Goal: Task Accomplishment & Management: Use online tool/utility

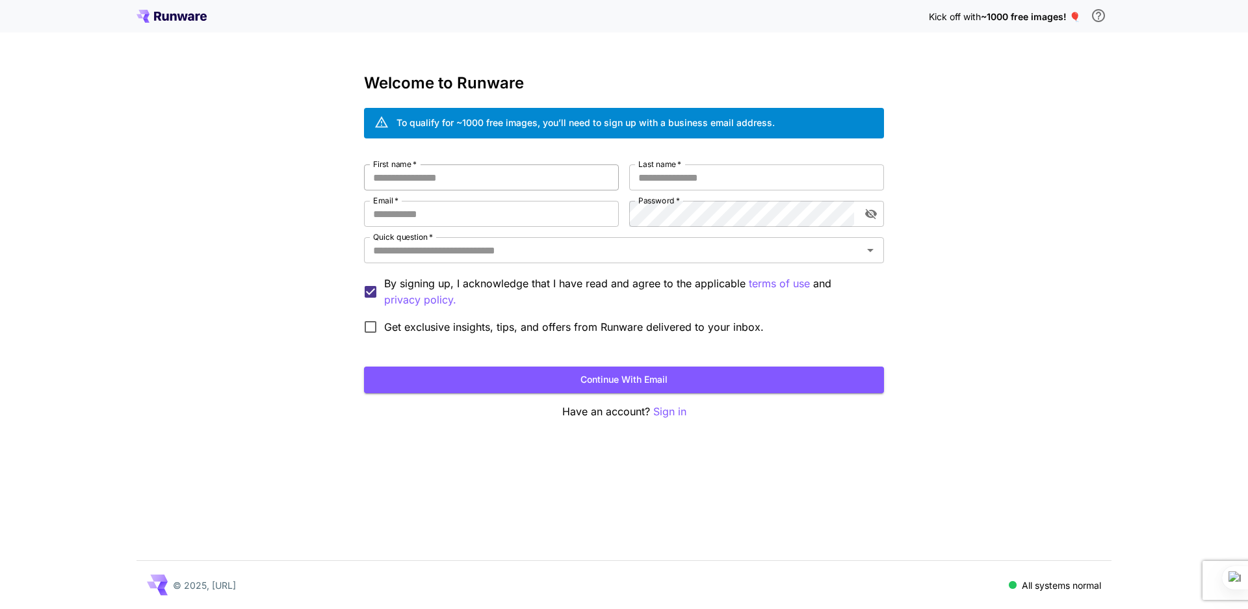
click at [492, 166] on input "First name   *" at bounding box center [491, 177] width 255 height 26
type input "******"
type input "**********"
click at [807, 248] on input "Quick question   *" at bounding box center [613, 250] width 491 height 18
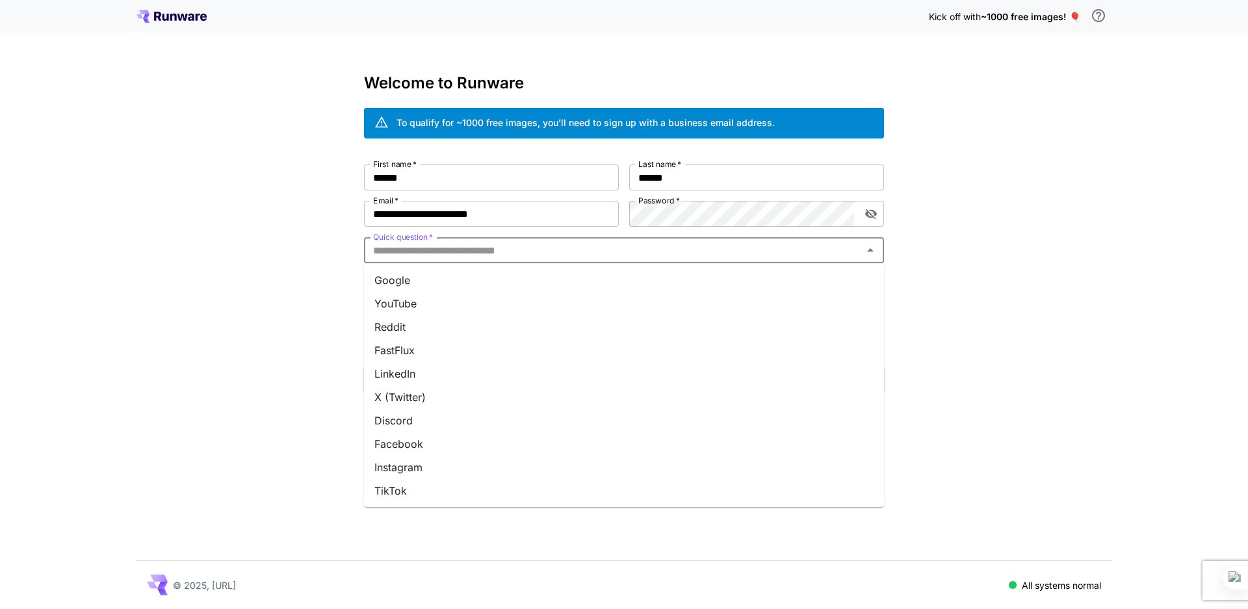
click at [402, 305] on li "YouTube" at bounding box center [624, 303] width 520 height 23
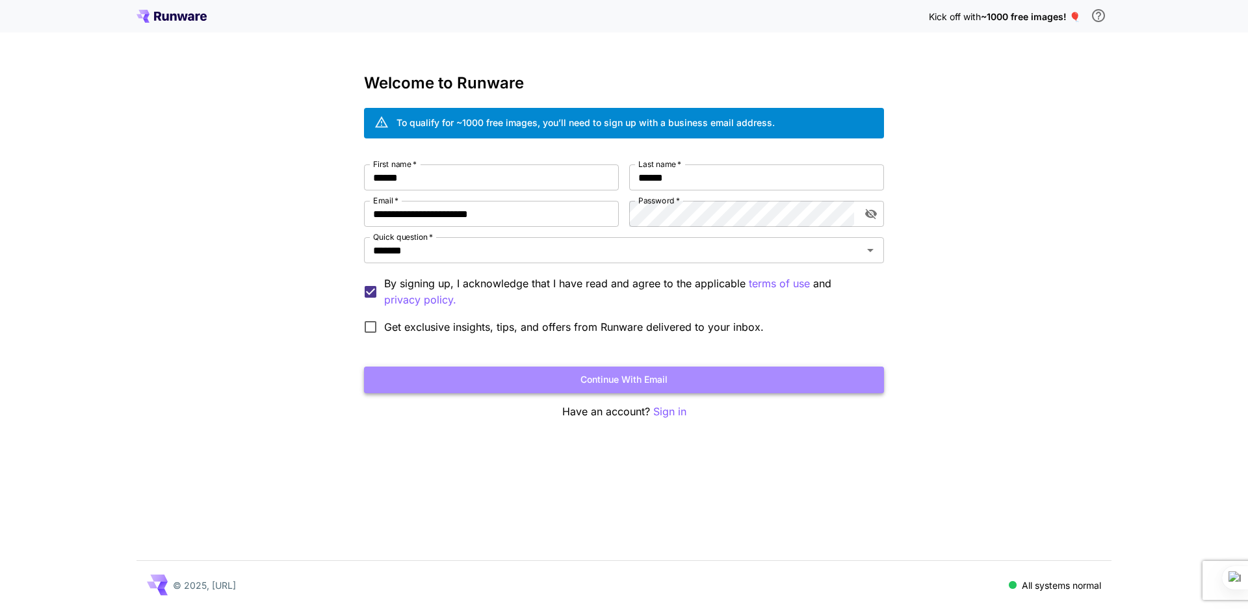
click at [617, 379] on button "Continue with email" at bounding box center [624, 380] width 520 height 27
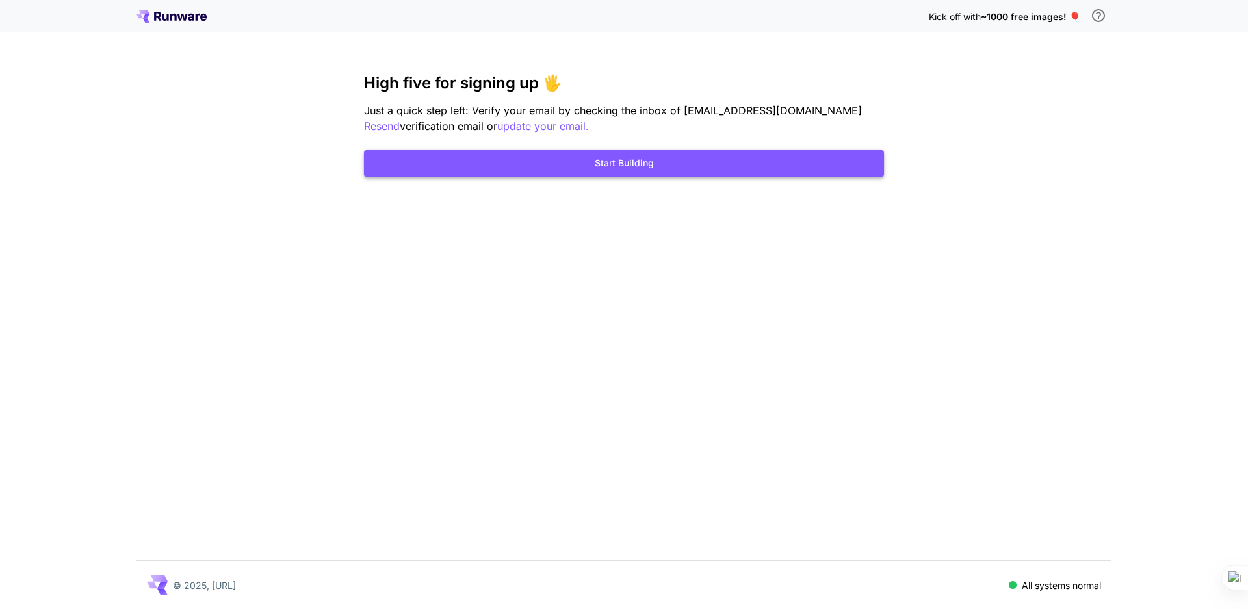
click at [620, 166] on button "Start Building" at bounding box center [624, 163] width 520 height 27
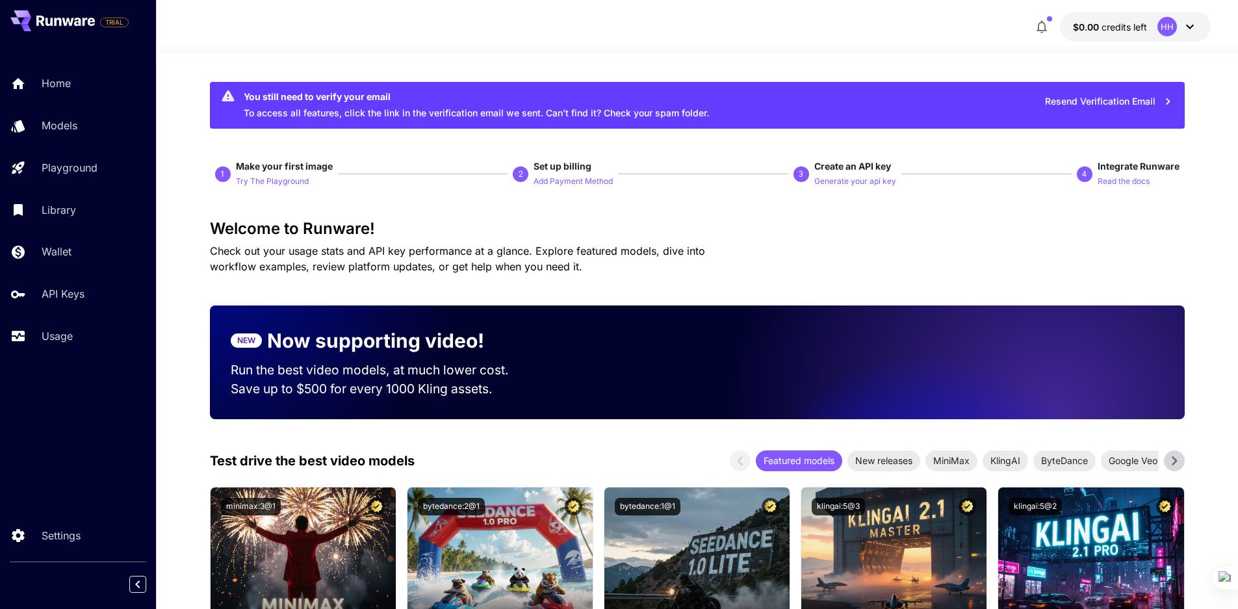
click at [1047, 21] on icon "button" at bounding box center [1042, 27] width 16 height 16
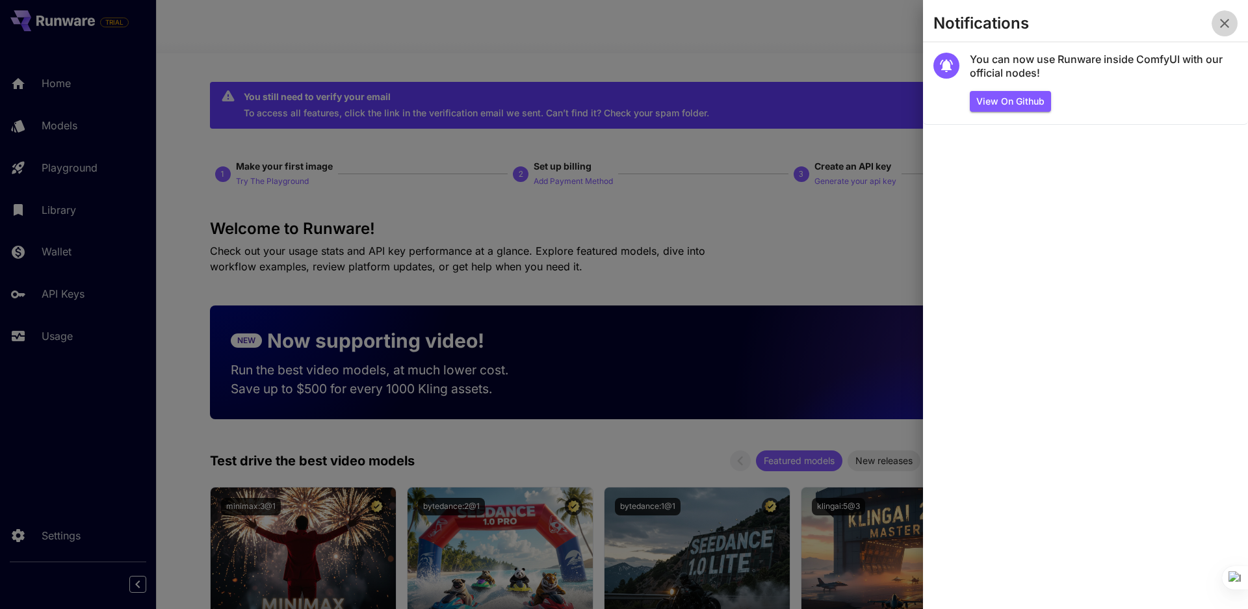
click at [1226, 23] on icon "button" at bounding box center [1224, 23] width 9 height 9
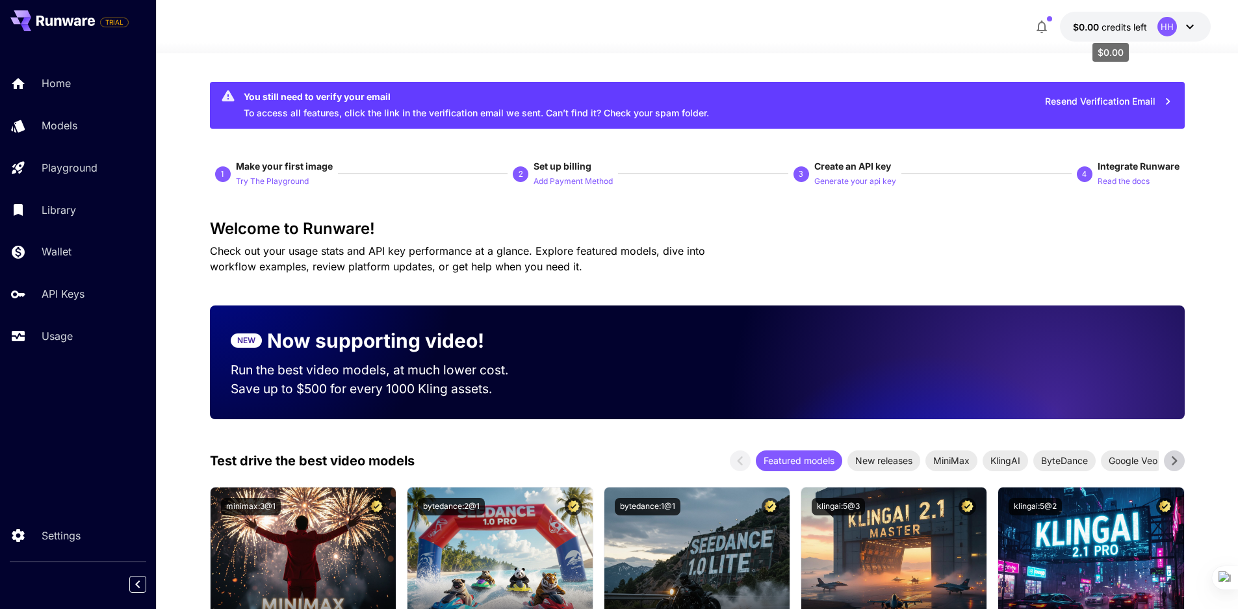
click at [1088, 27] on span "$0.00" at bounding box center [1087, 26] width 29 height 11
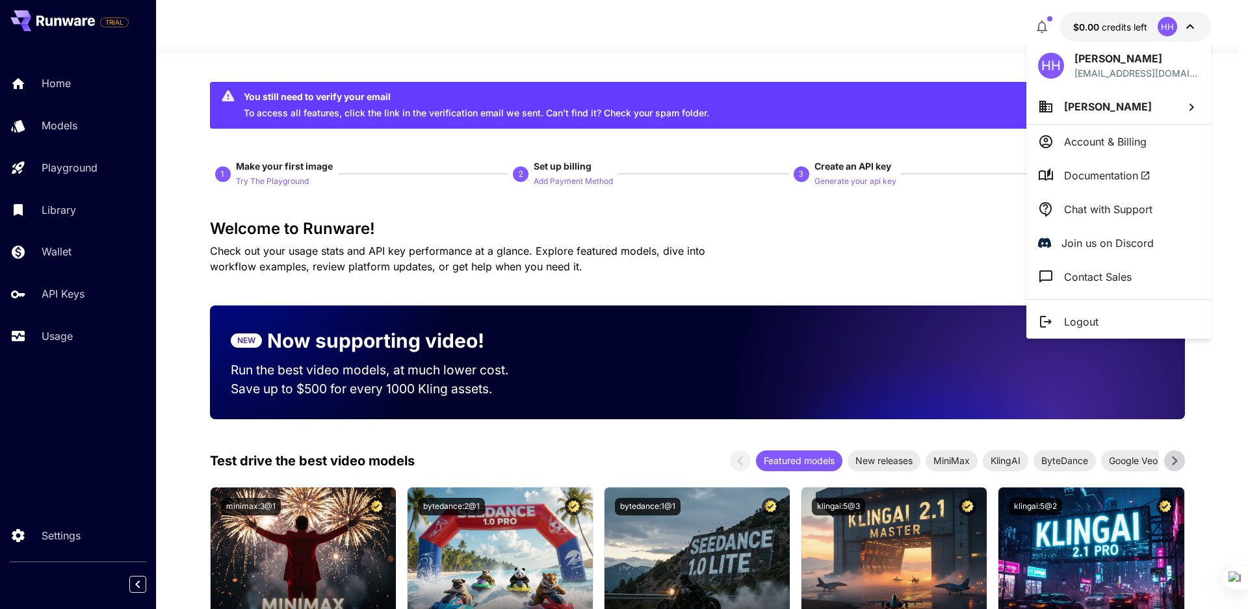
click at [908, 226] on div at bounding box center [624, 304] width 1248 height 609
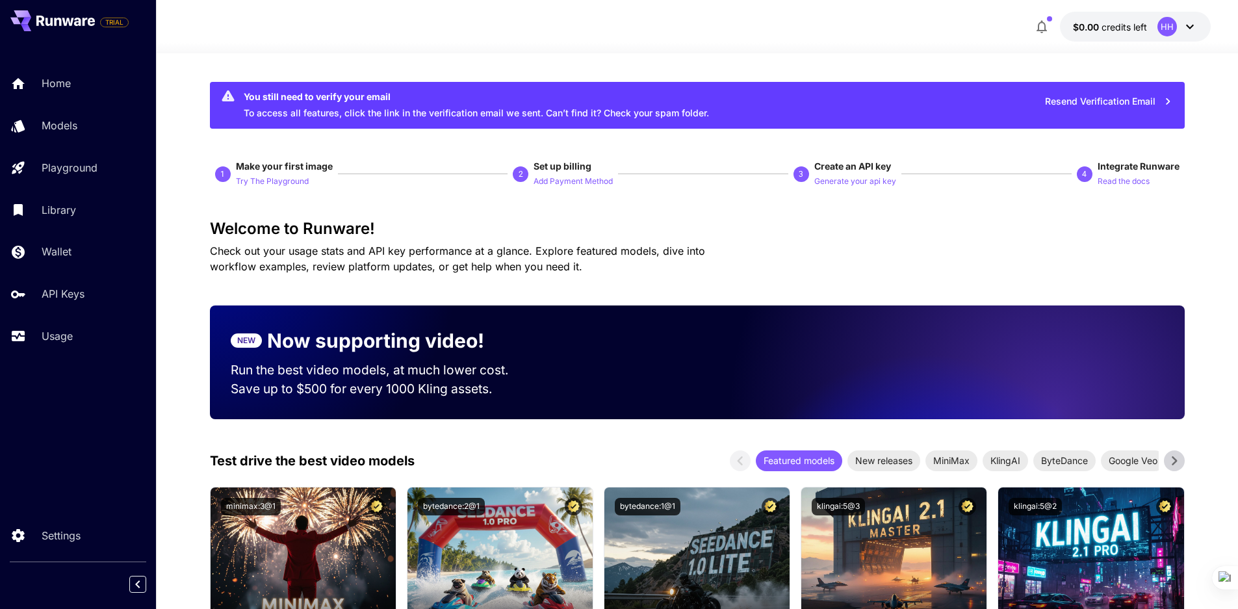
click at [1051, 23] on button "button" at bounding box center [1042, 27] width 26 height 26
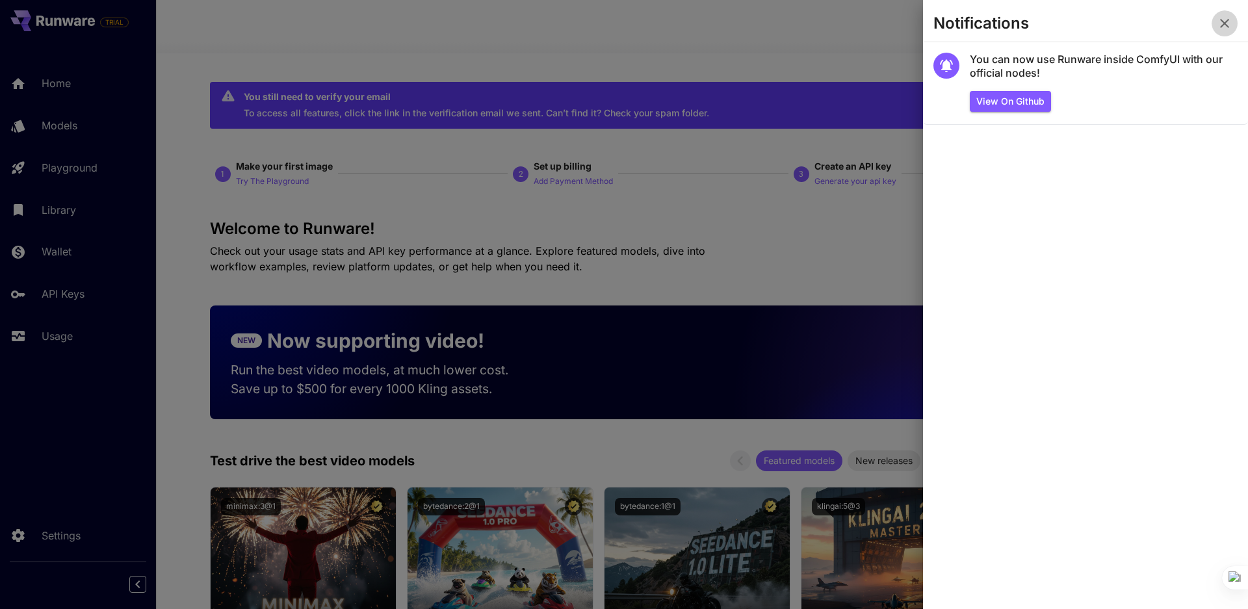
click at [1225, 29] on icon "button" at bounding box center [1225, 24] width 16 height 16
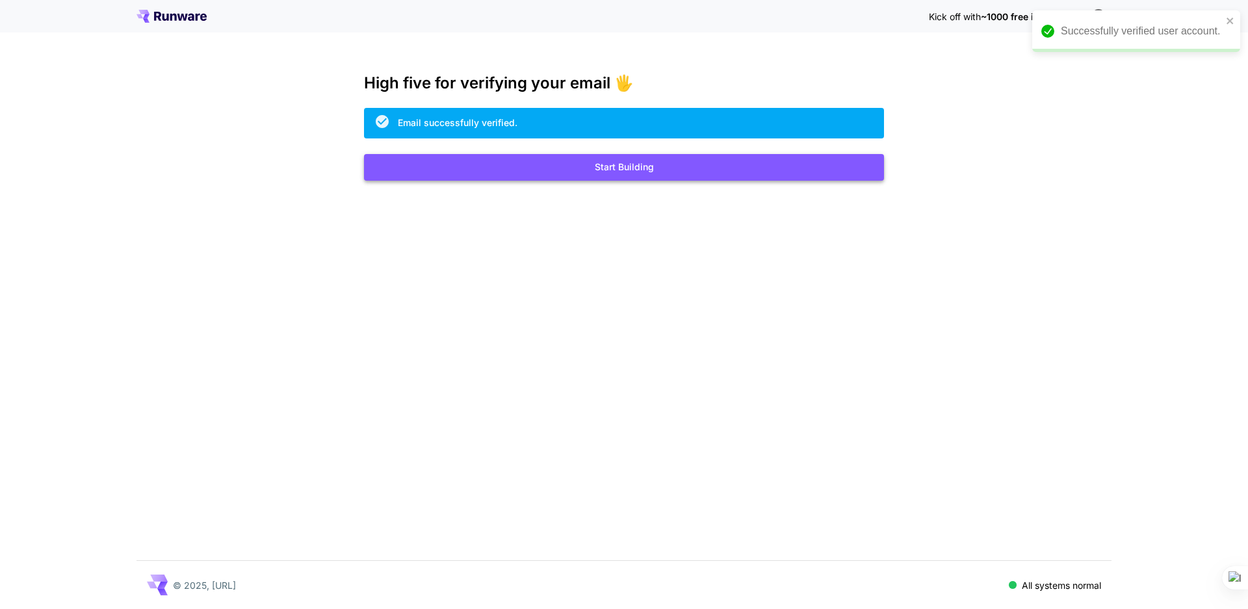
click at [620, 162] on button "Start Building" at bounding box center [624, 167] width 520 height 27
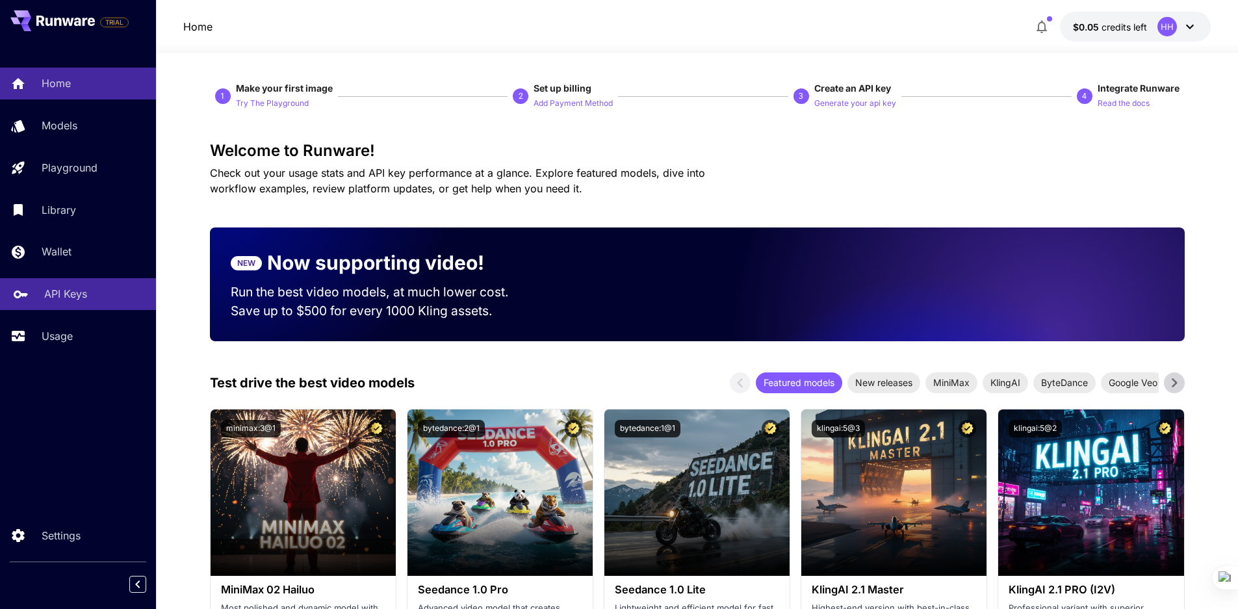
click at [79, 292] on p "API Keys" at bounding box center [65, 294] width 43 height 16
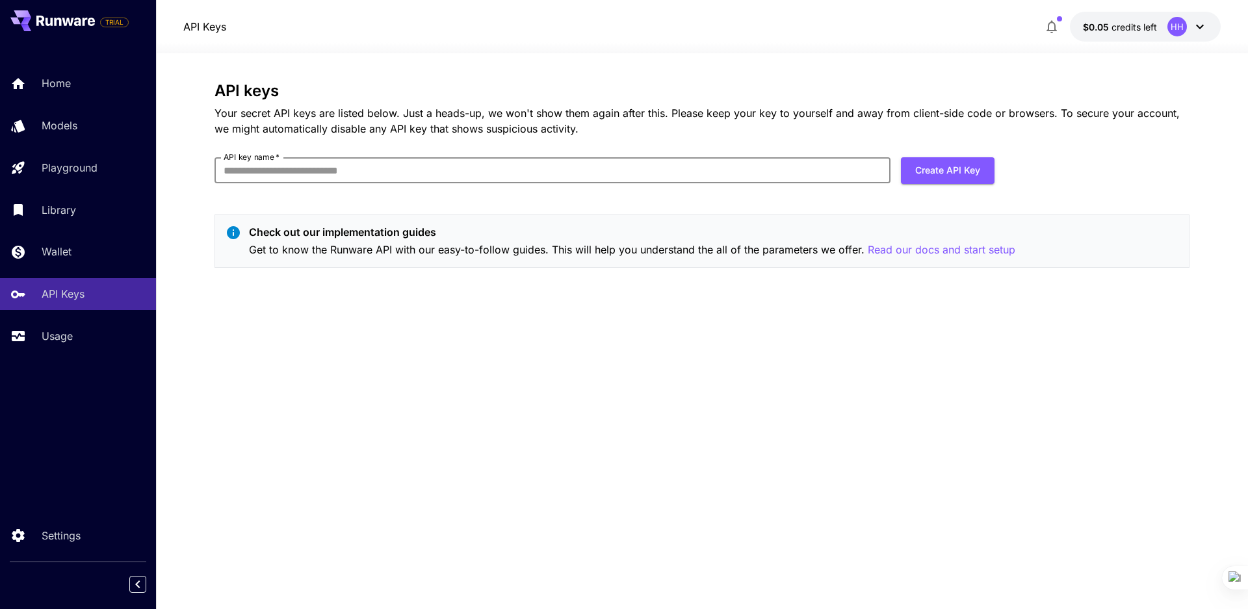
click at [500, 163] on input "API key name   *" at bounding box center [553, 170] width 676 height 26
type input "**********"
click at [934, 173] on button "Create API Key" at bounding box center [948, 170] width 94 height 27
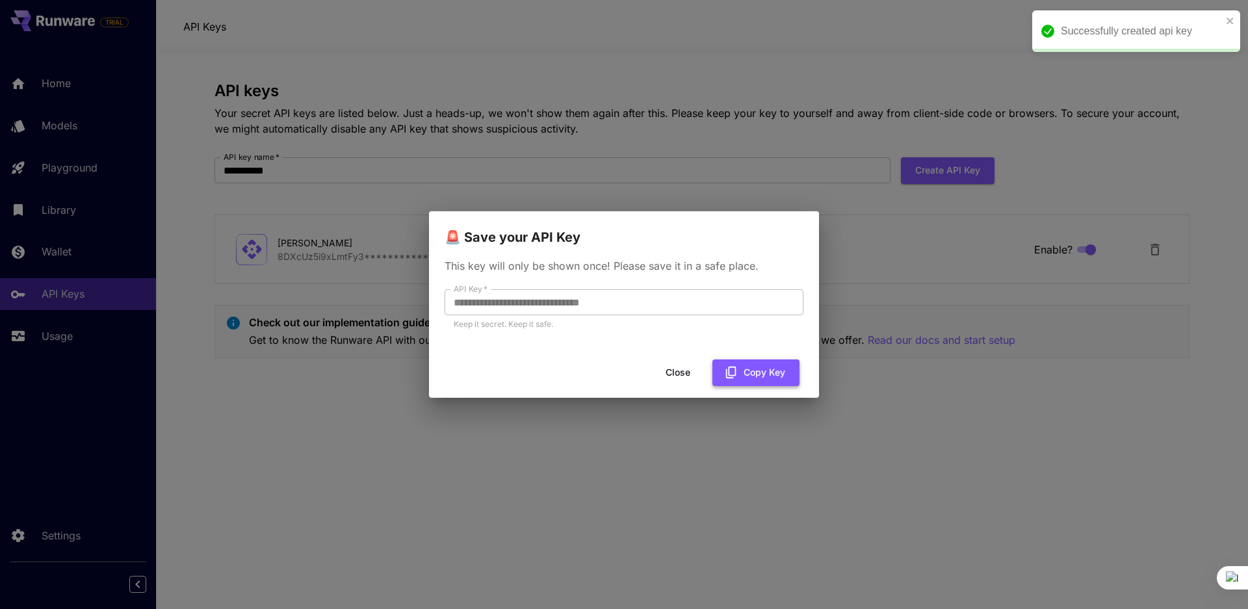
drag, startPoint x: 618, startPoint y: 296, endPoint x: 752, endPoint y: 371, distance: 153.4
click at [752, 371] on button "Copy Key" at bounding box center [756, 373] width 87 height 27
